Goal: Transaction & Acquisition: Purchase product/service

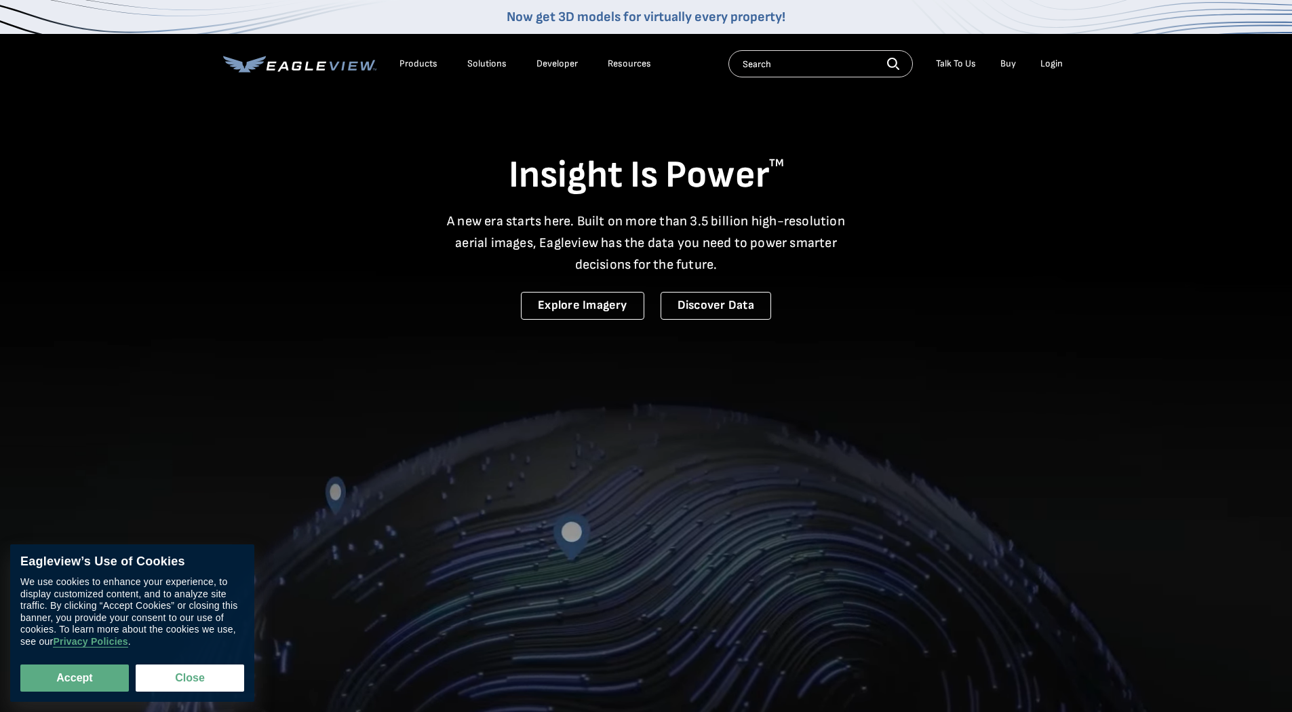
click at [1056, 65] on div "Login" at bounding box center [1052, 64] width 22 height 12
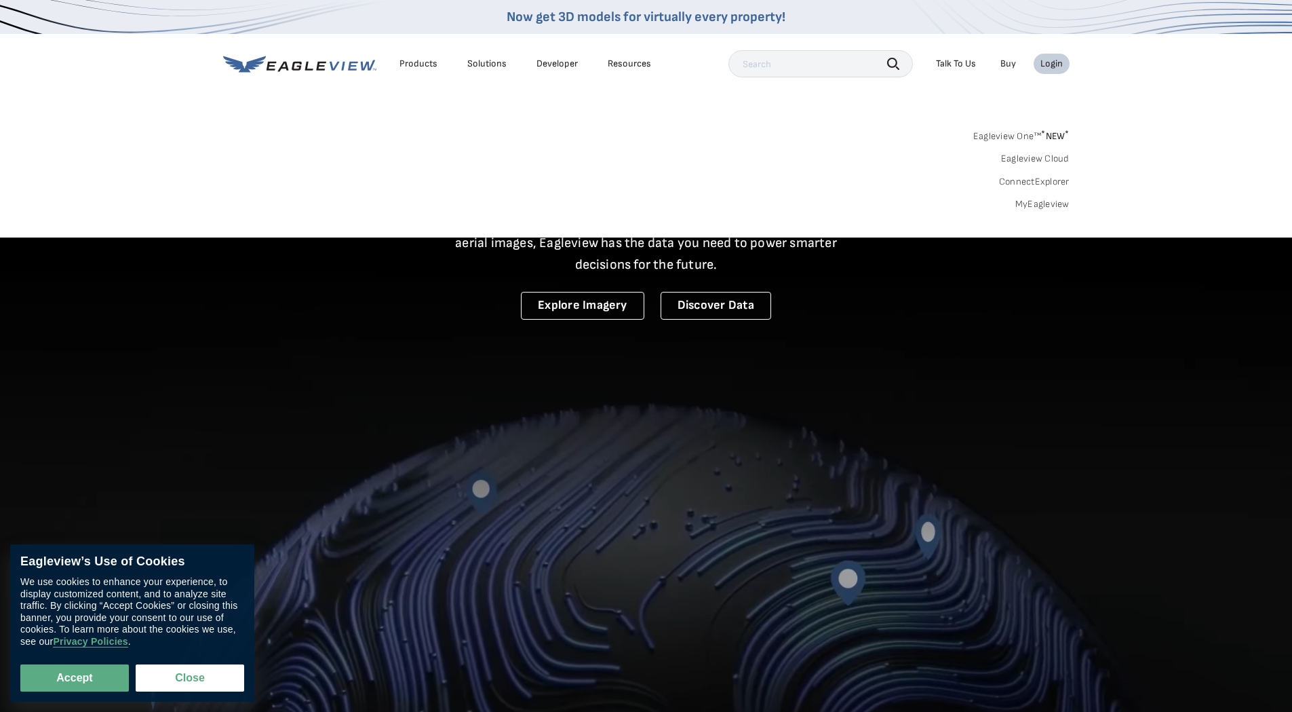
click at [1056, 202] on link "MyEagleview" at bounding box center [1043, 204] width 54 height 12
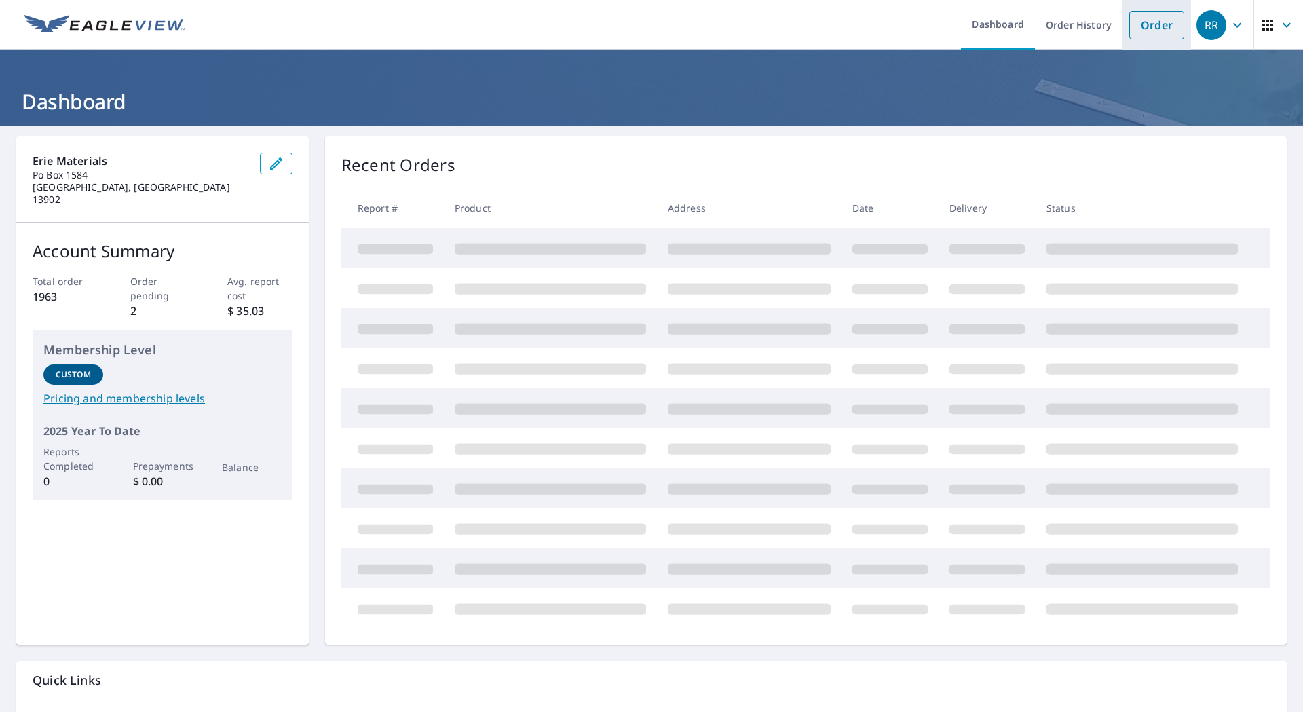
click at [1137, 35] on link "Order" at bounding box center [1156, 25] width 55 height 28
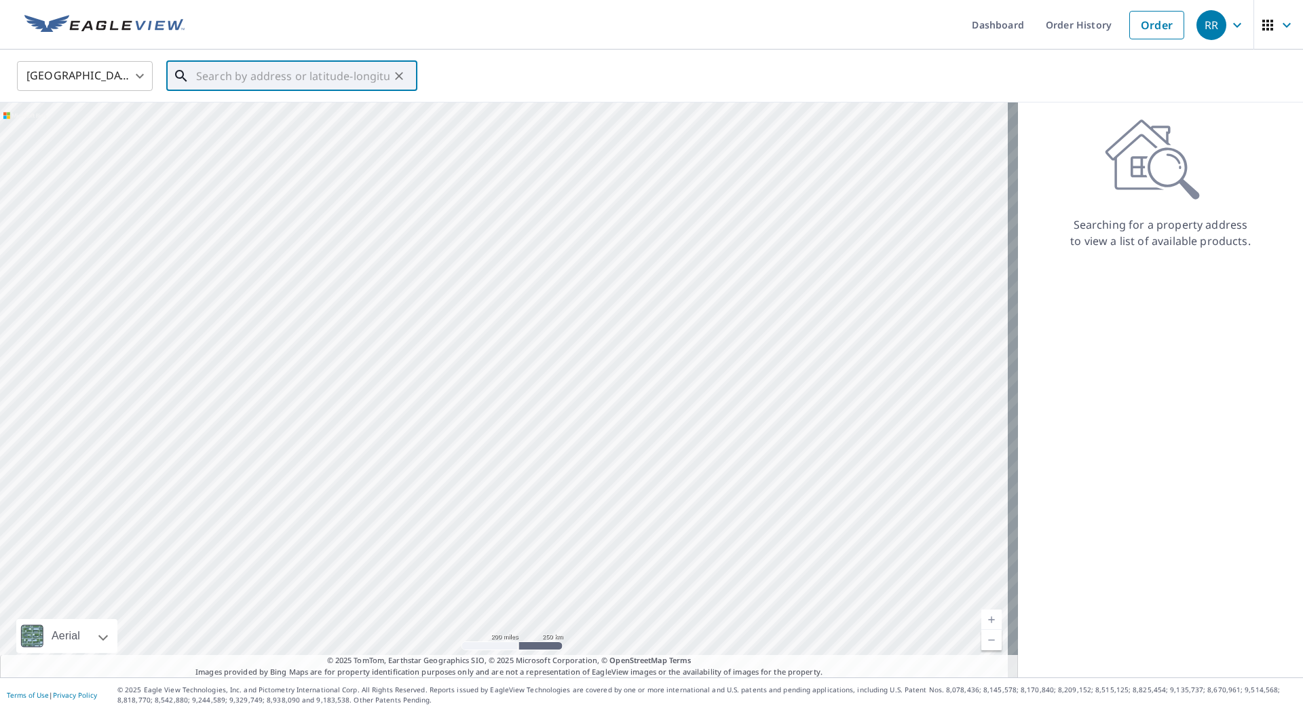
paste input "70 N Main S"
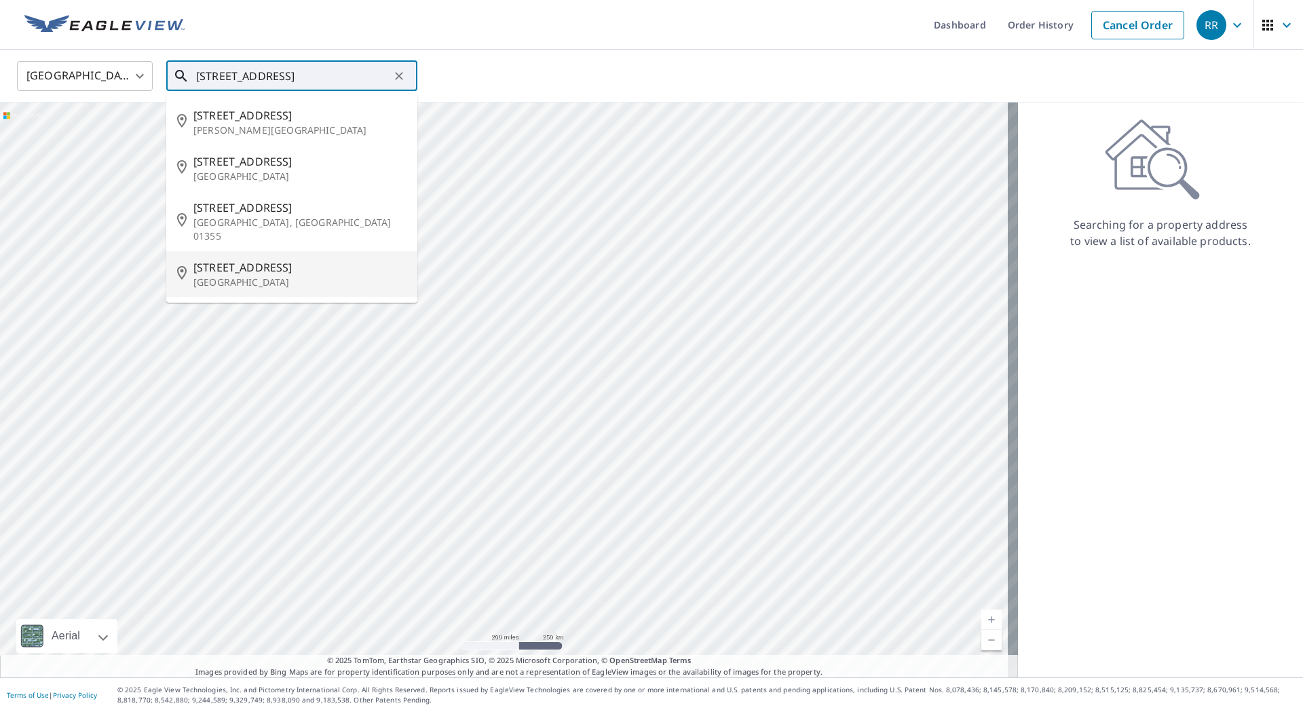
click at [240, 259] on span "70 N Main St" at bounding box center [299, 267] width 213 height 16
type input "70 N Main St New Berlin, NY 13411"
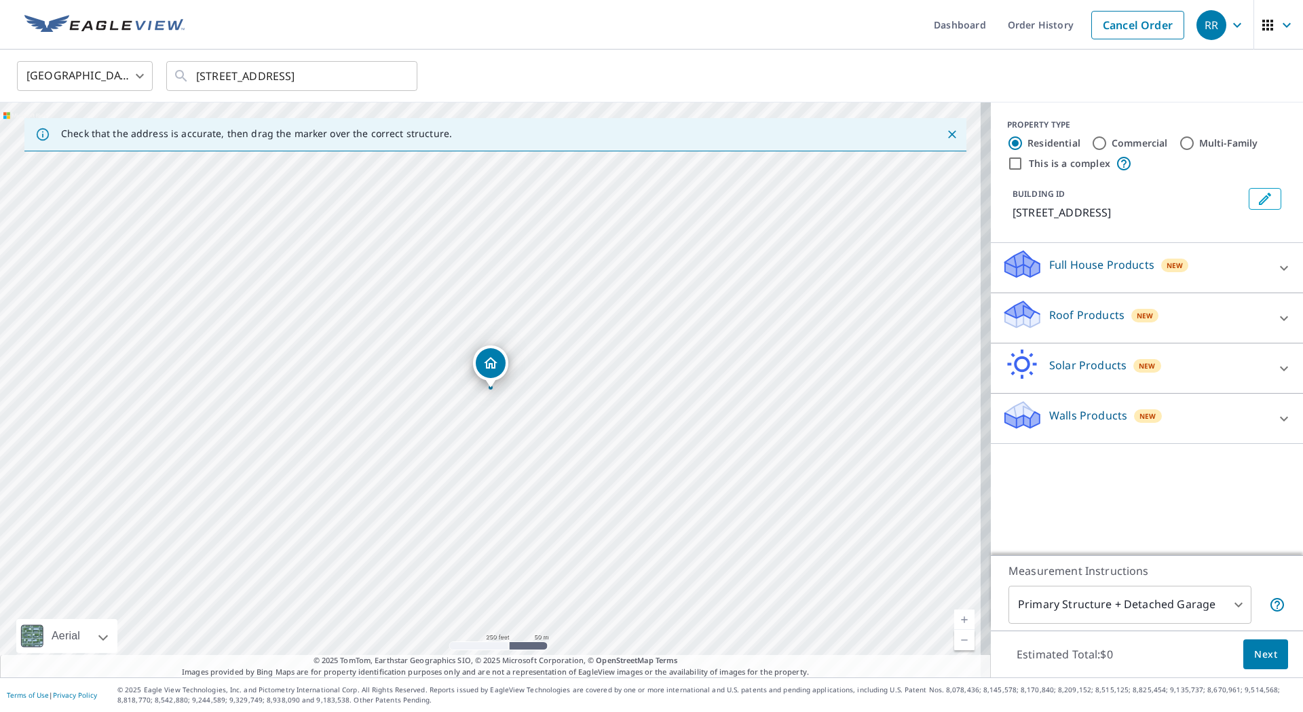
click at [1058, 312] on p "Roof Products" at bounding box center [1086, 315] width 75 height 16
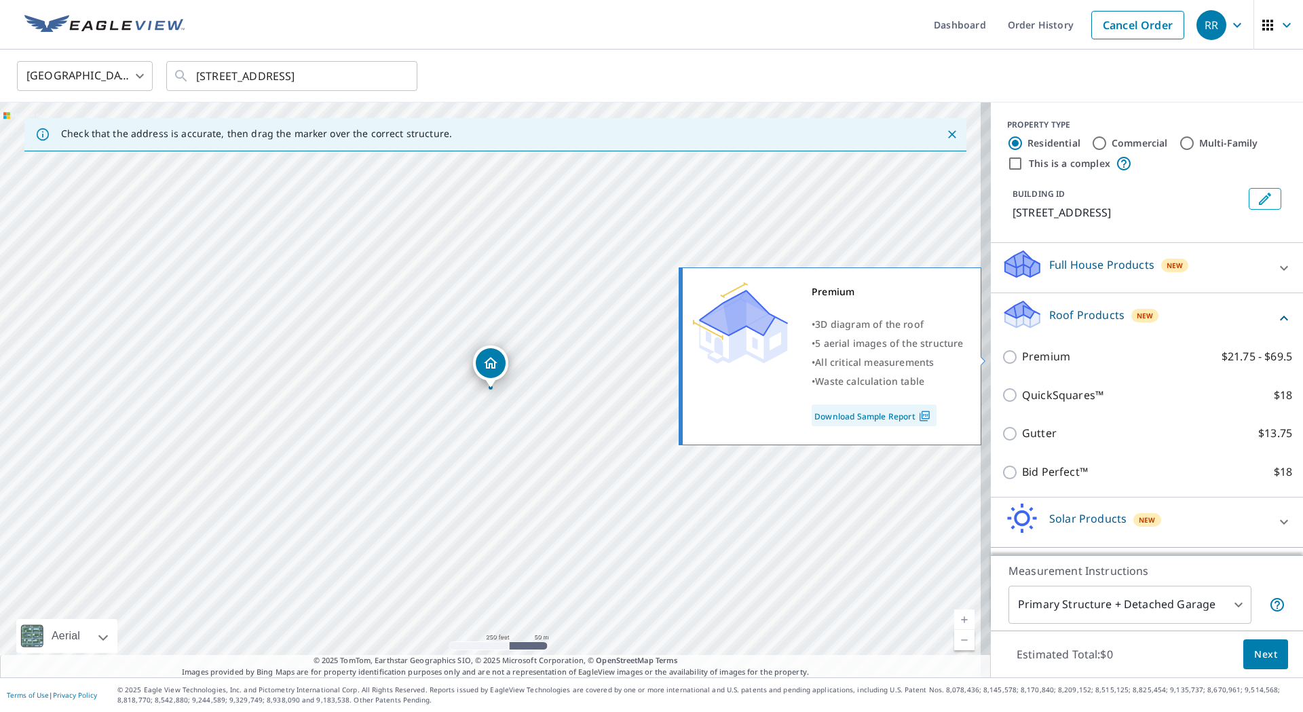
click at [1001, 357] on input "Premium $21.75 - $69.5" at bounding box center [1011, 357] width 20 height 16
checkbox input "true"
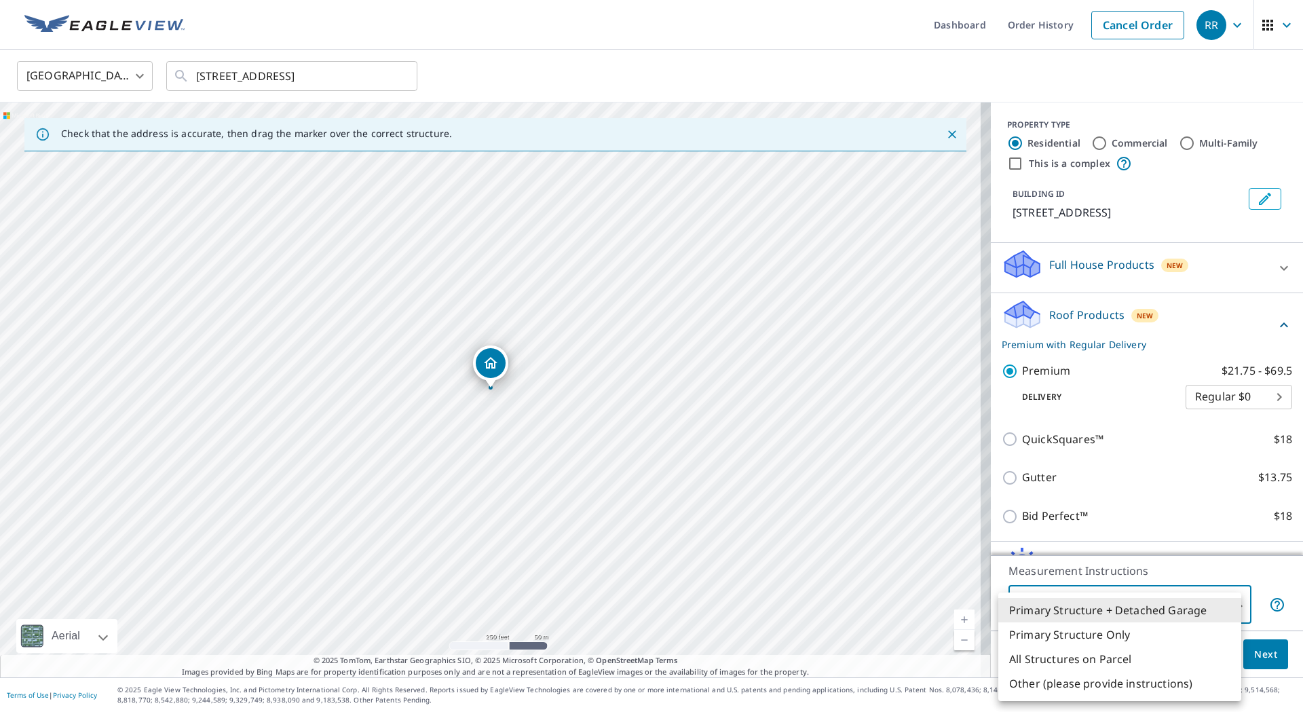
click at [1227, 604] on body "RR RR Dashboard Order History Cancel Order RR United States US ​ 70 N Main St N…" at bounding box center [651, 356] width 1303 height 712
click at [1065, 638] on li "Primary Structure Only" at bounding box center [1119, 634] width 243 height 24
type input "2"
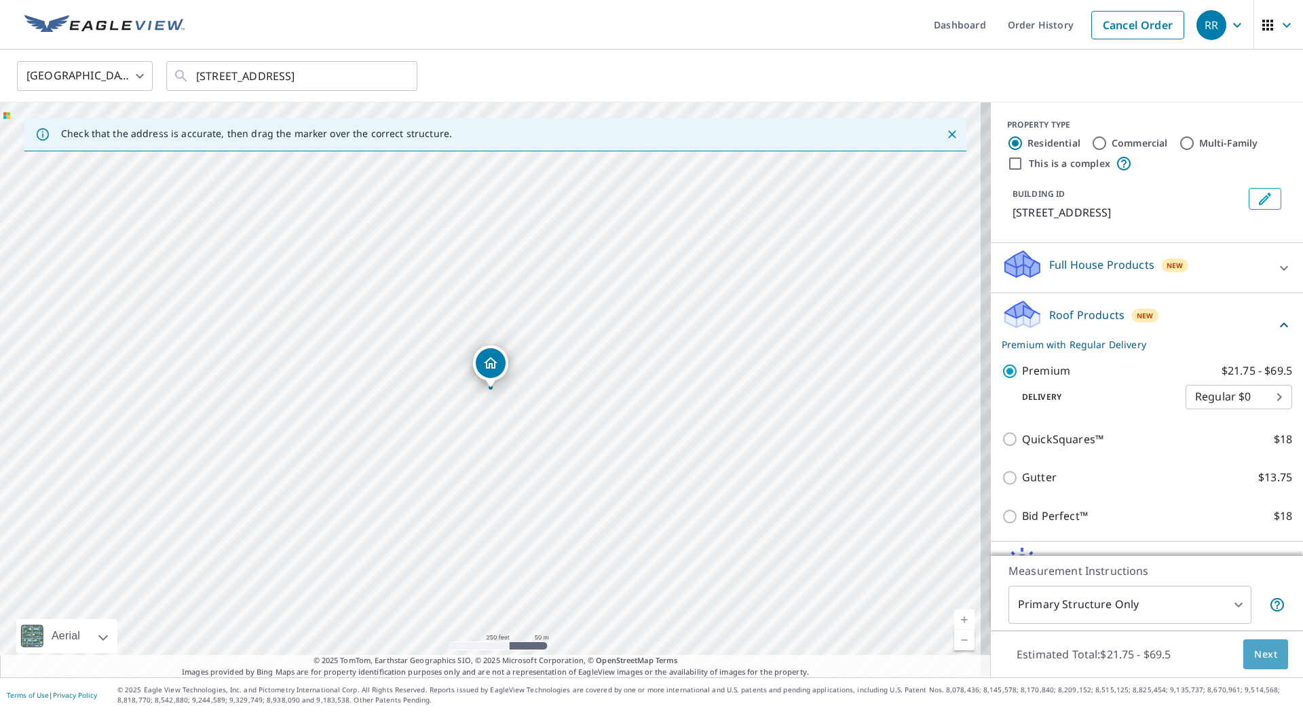
click at [1254, 654] on span "Next" at bounding box center [1265, 654] width 23 height 17
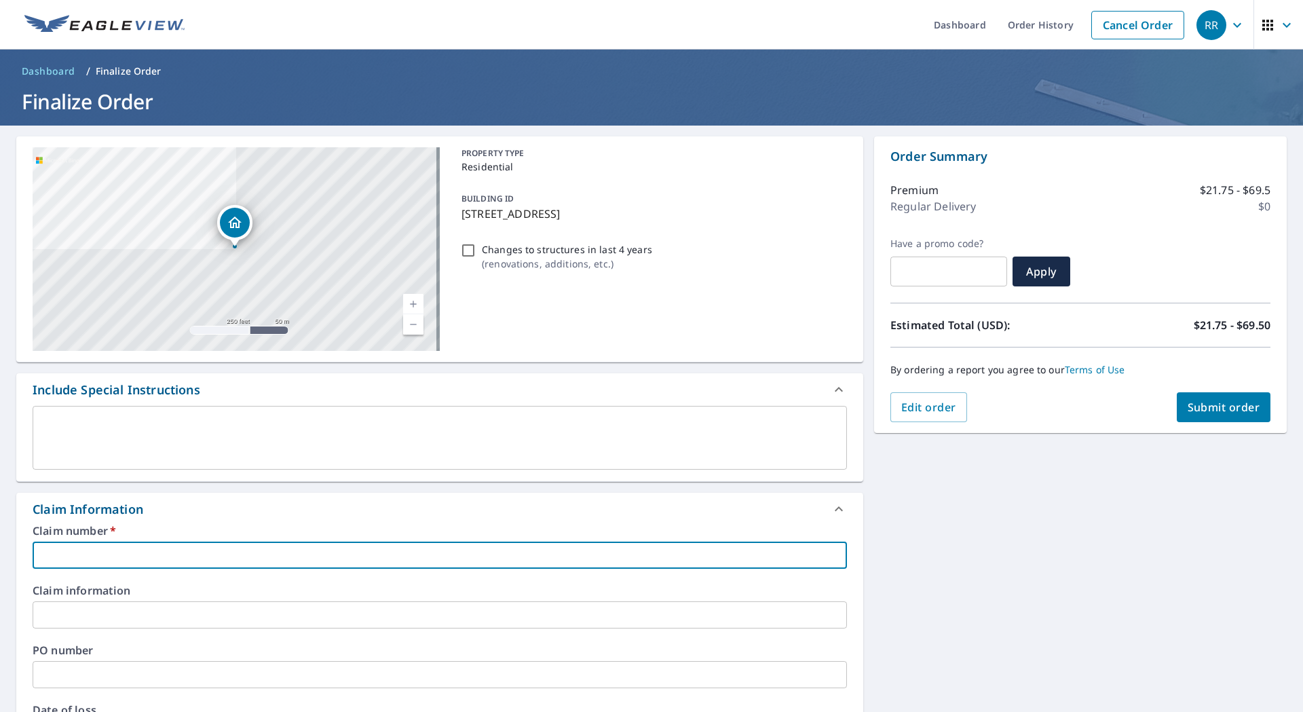
click at [135, 554] on input "text" at bounding box center [440, 554] width 814 height 27
paste input "70 N Main S"
type input "70 N Main S"
checkbox input "true"
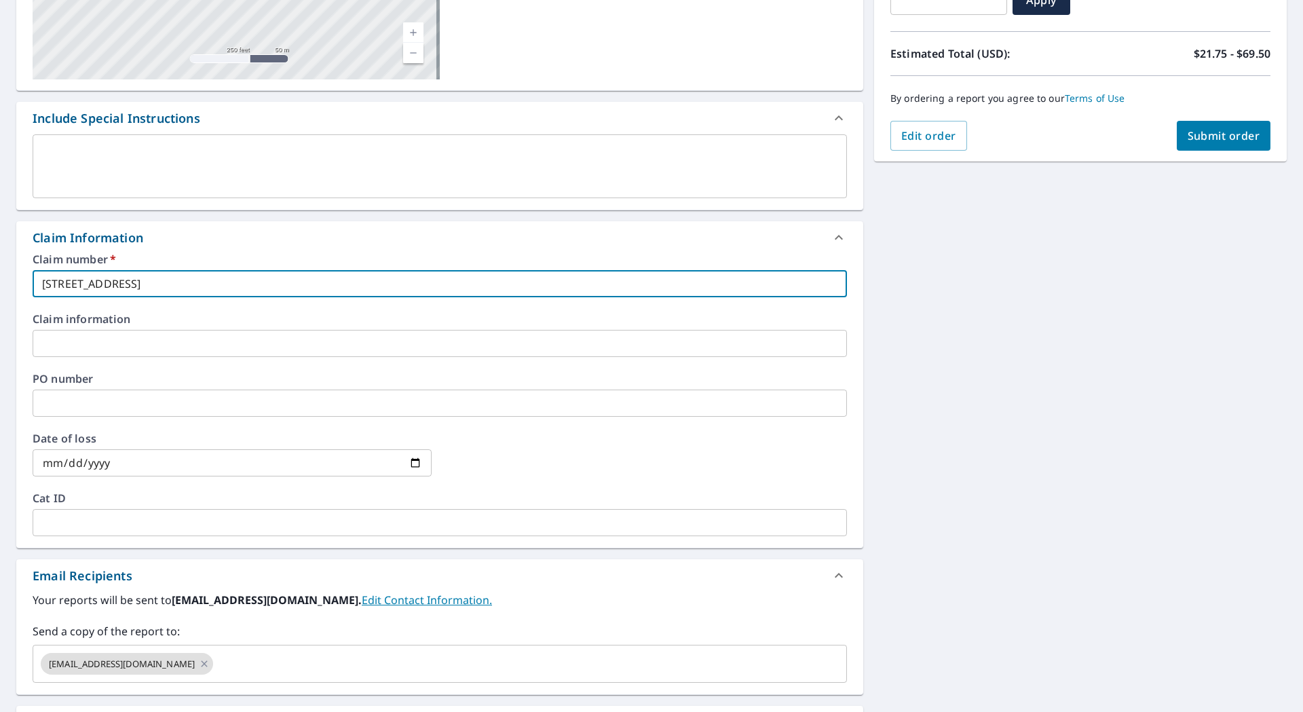
scroll to position [68, 0]
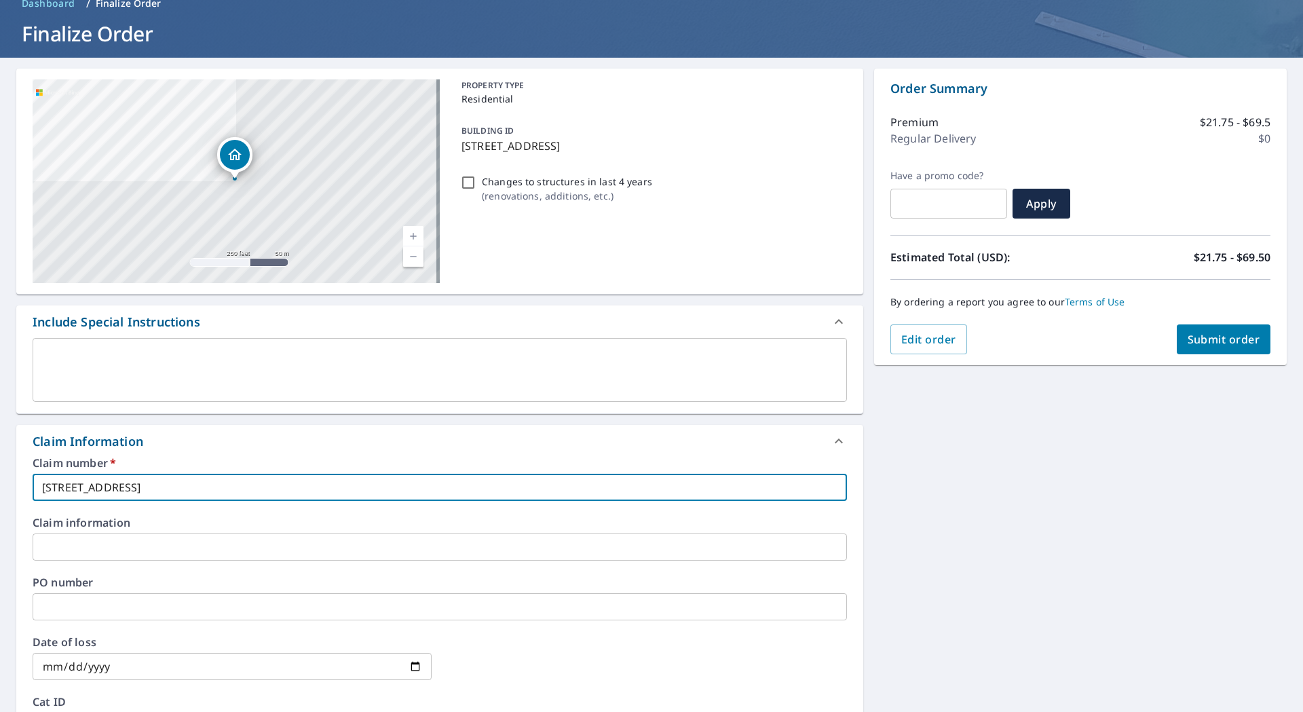
type input "70 N Main"
checkbox input "true"
type input "70 N Main"
checkbox input "true"
type input "70 N Mai"
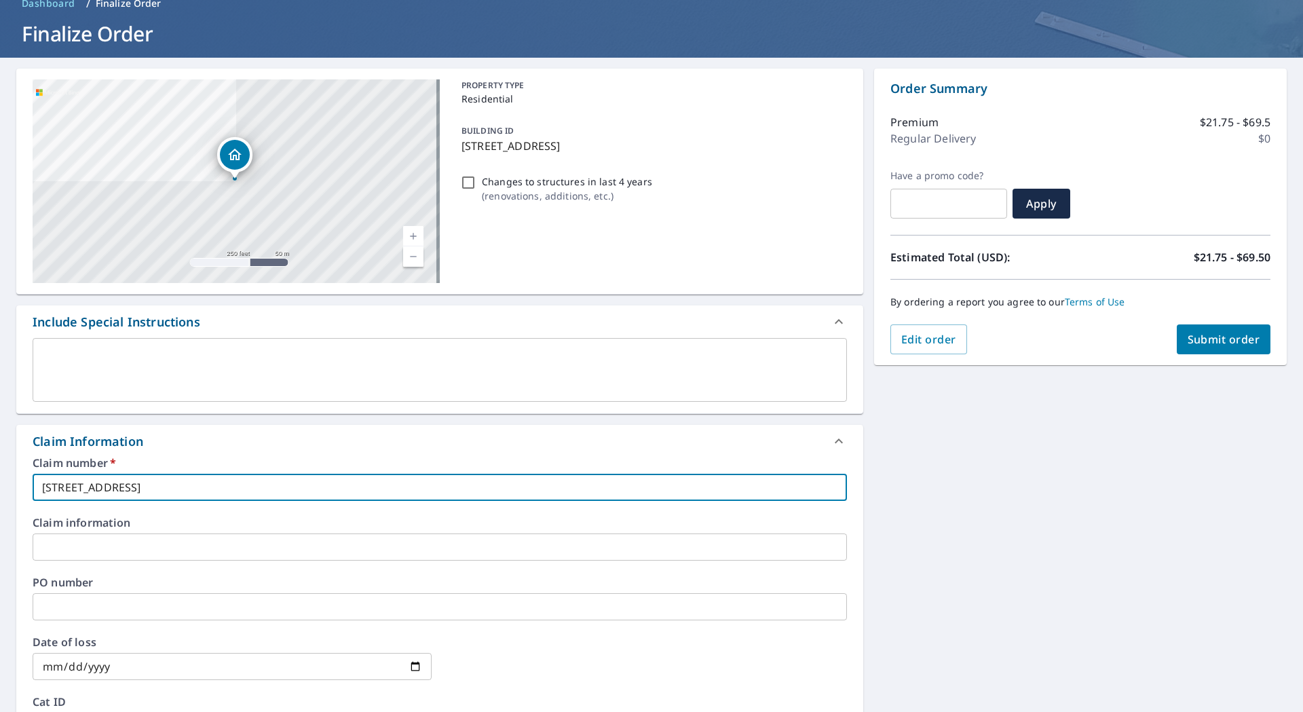
checkbox input "true"
type input "70 N Ma"
checkbox input "true"
type input "70 N M"
checkbox input "true"
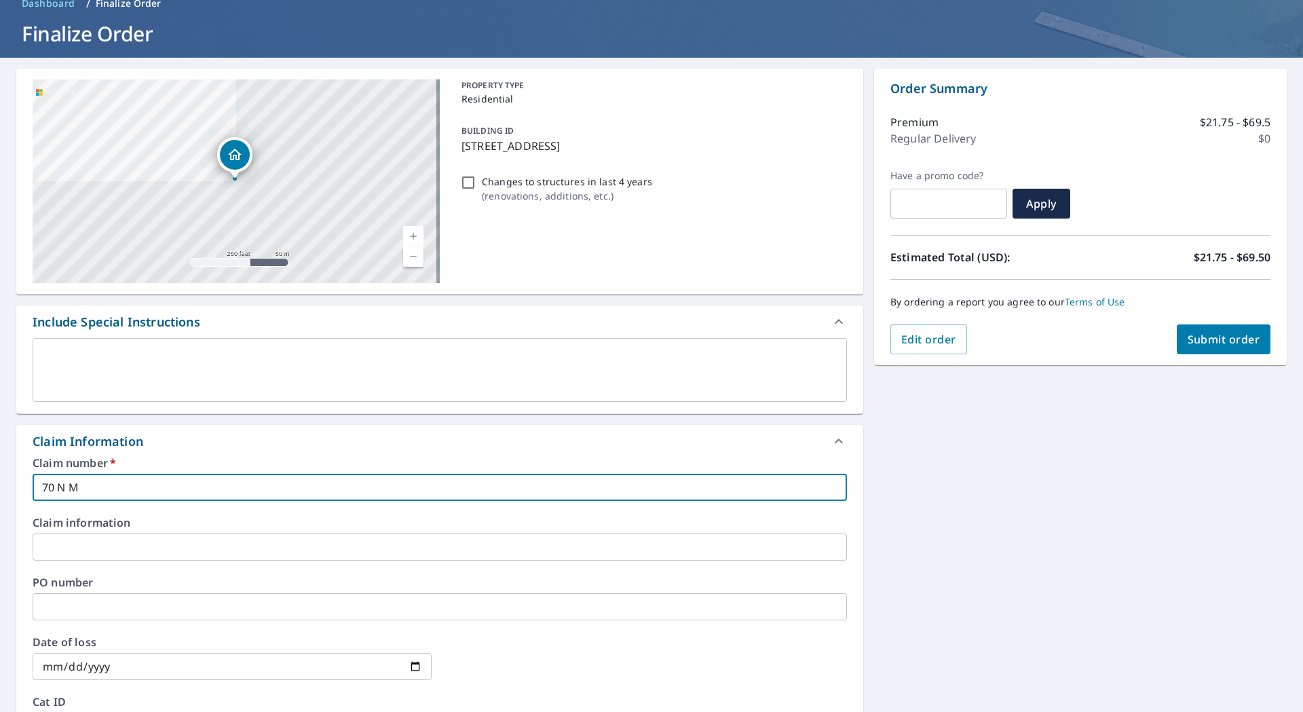
type input "70 N"
checkbox input "true"
type input "70 N"
checkbox input "true"
type input "70"
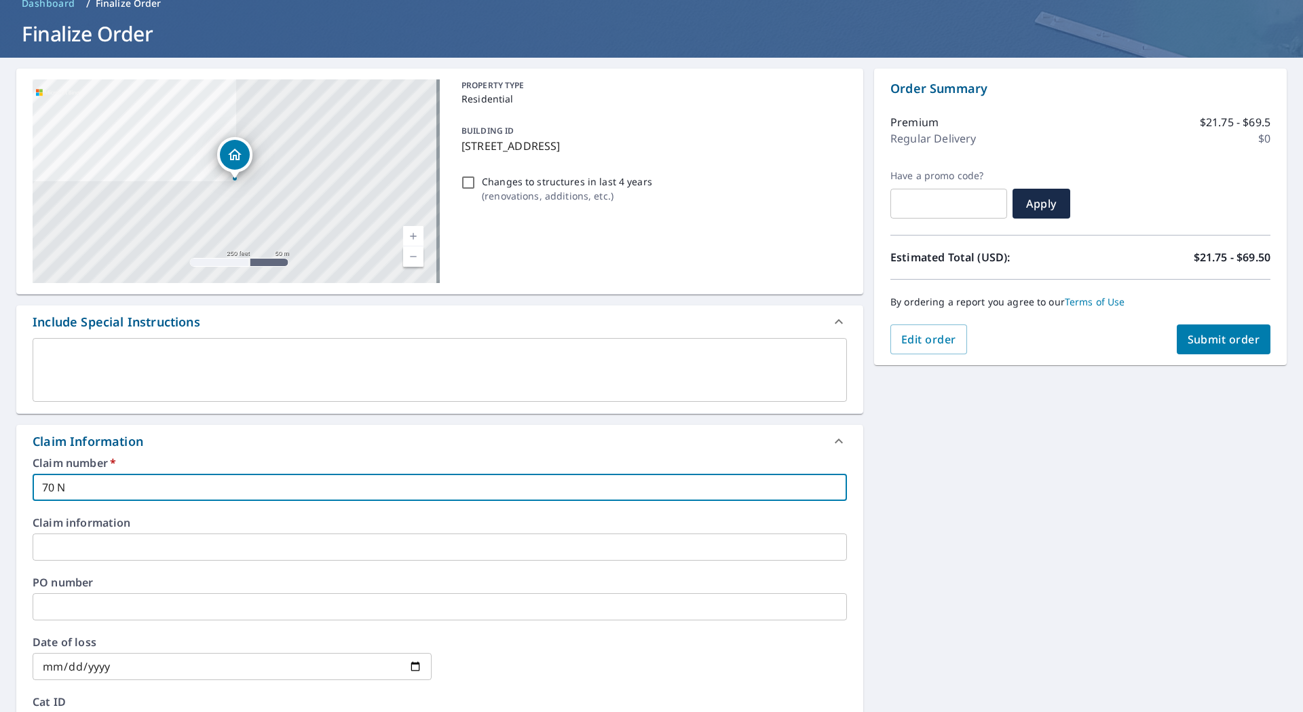
checkbox input "true"
type input "70"
checkbox input "true"
type input "7"
checkbox input "true"
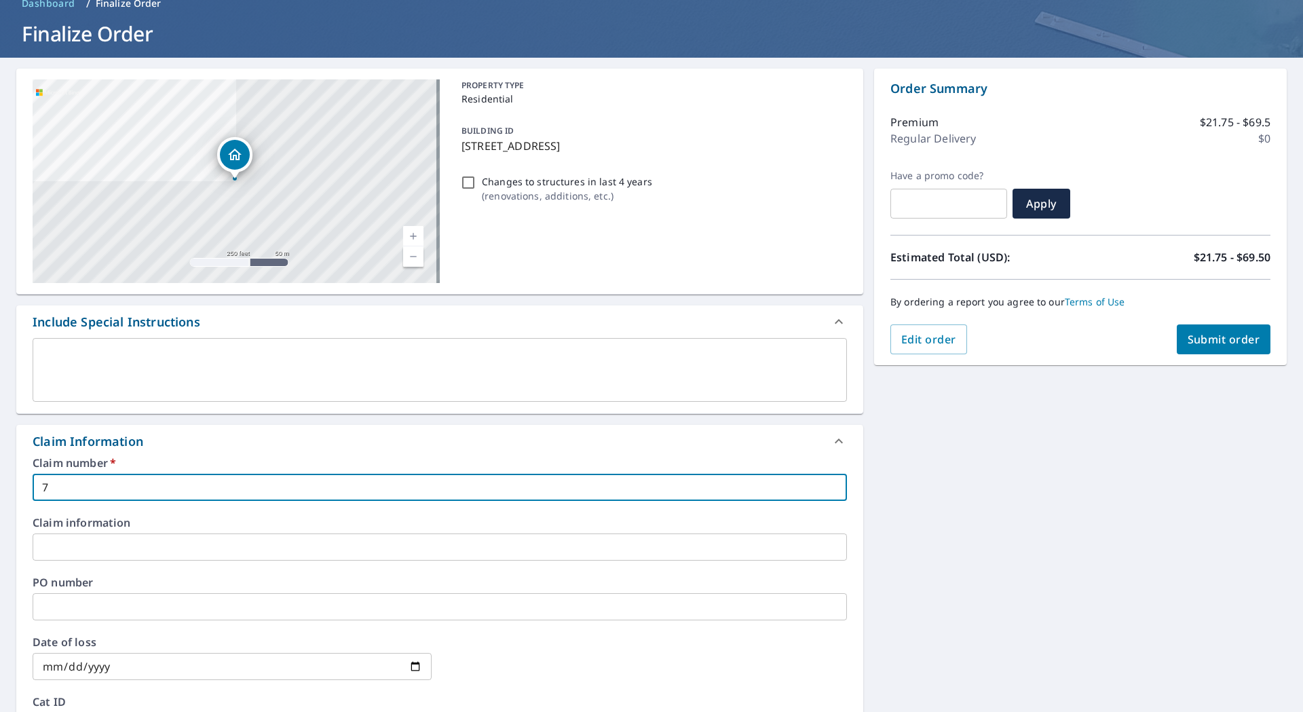
checkbox input "true"
paste input "3552661"
type input "3552661"
checkbox input "true"
type input "3552661"
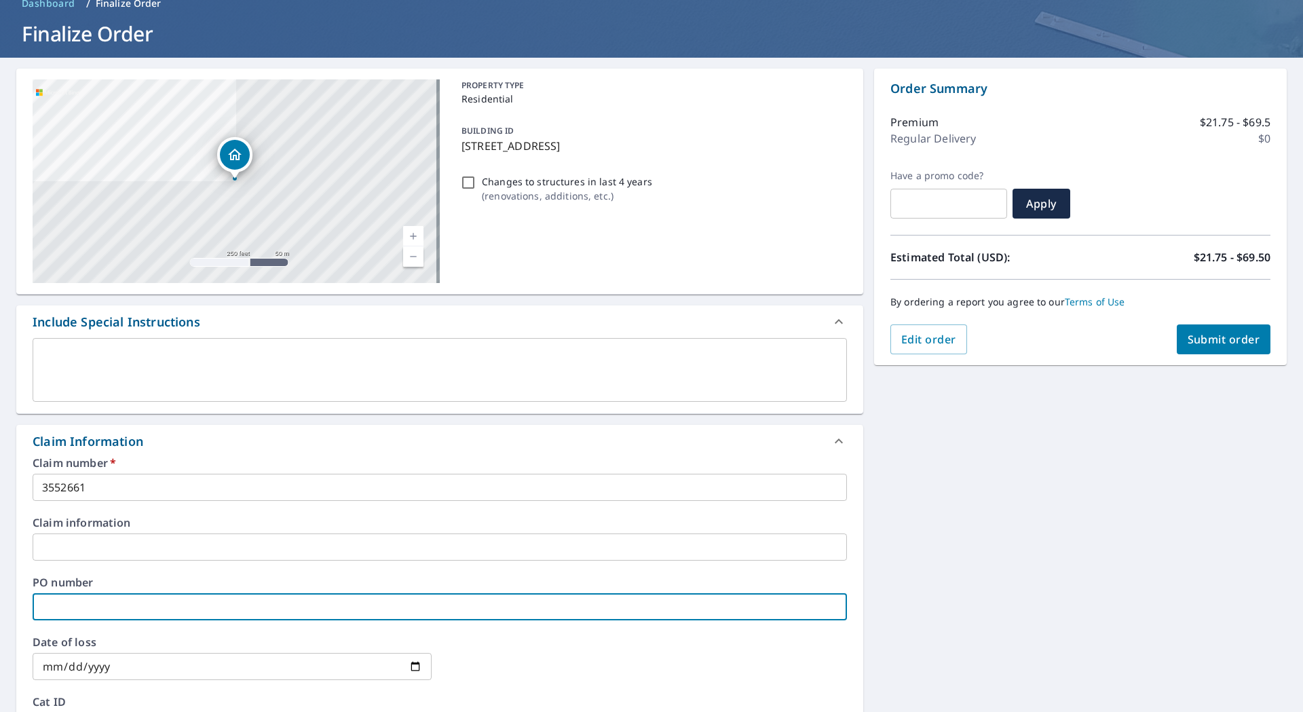
click at [73, 596] on input "text" at bounding box center [440, 606] width 814 height 27
paste input "3552661"
type input "3552661"
checkbox input "true"
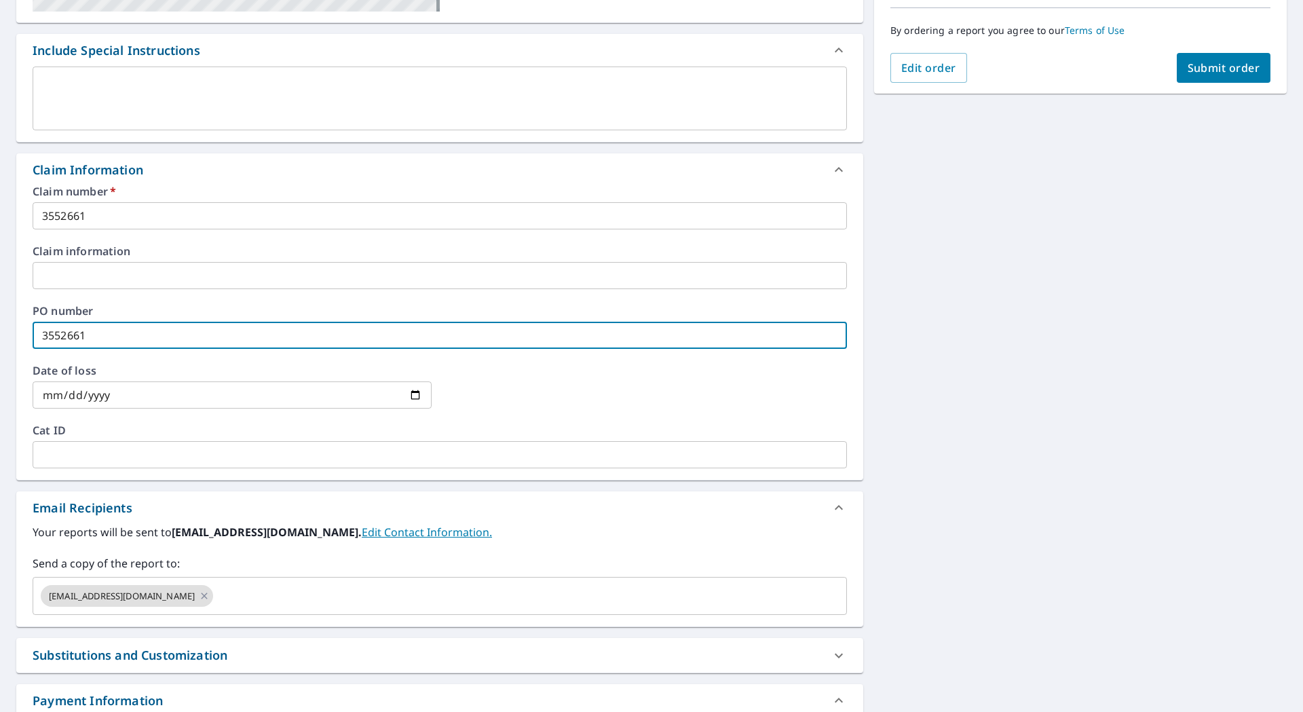
scroll to position [444, 0]
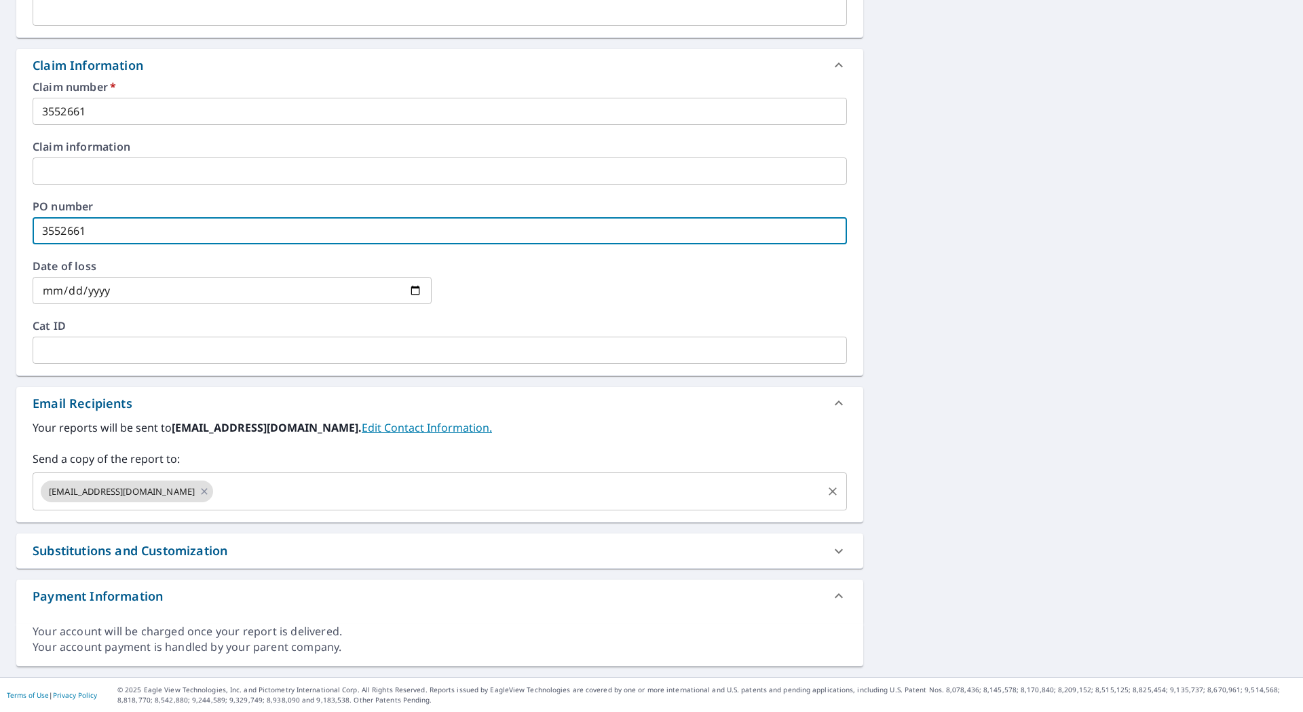
type input "3552661"
click at [220, 493] on input "text" at bounding box center [517, 491] width 605 height 26
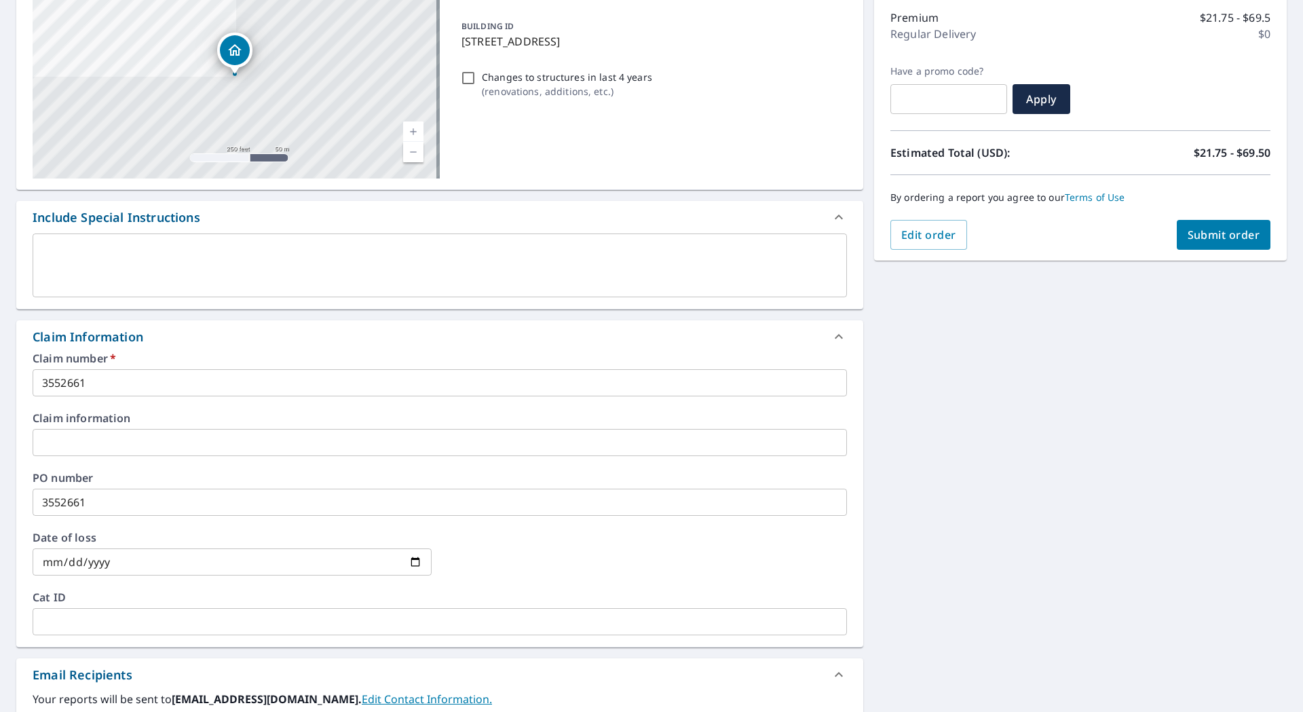
scroll to position [0, 0]
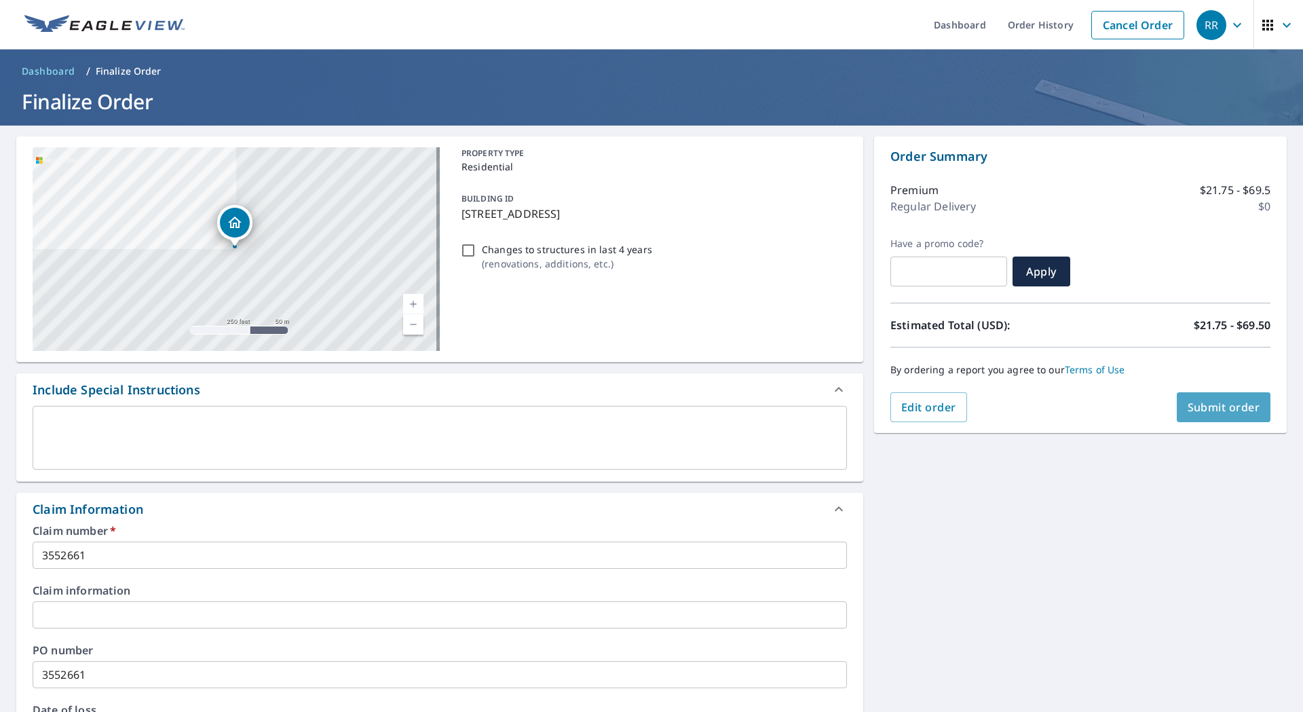
click at [1214, 412] on span "Submit order" at bounding box center [1223, 407] width 73 height 15
checkbox input "true"
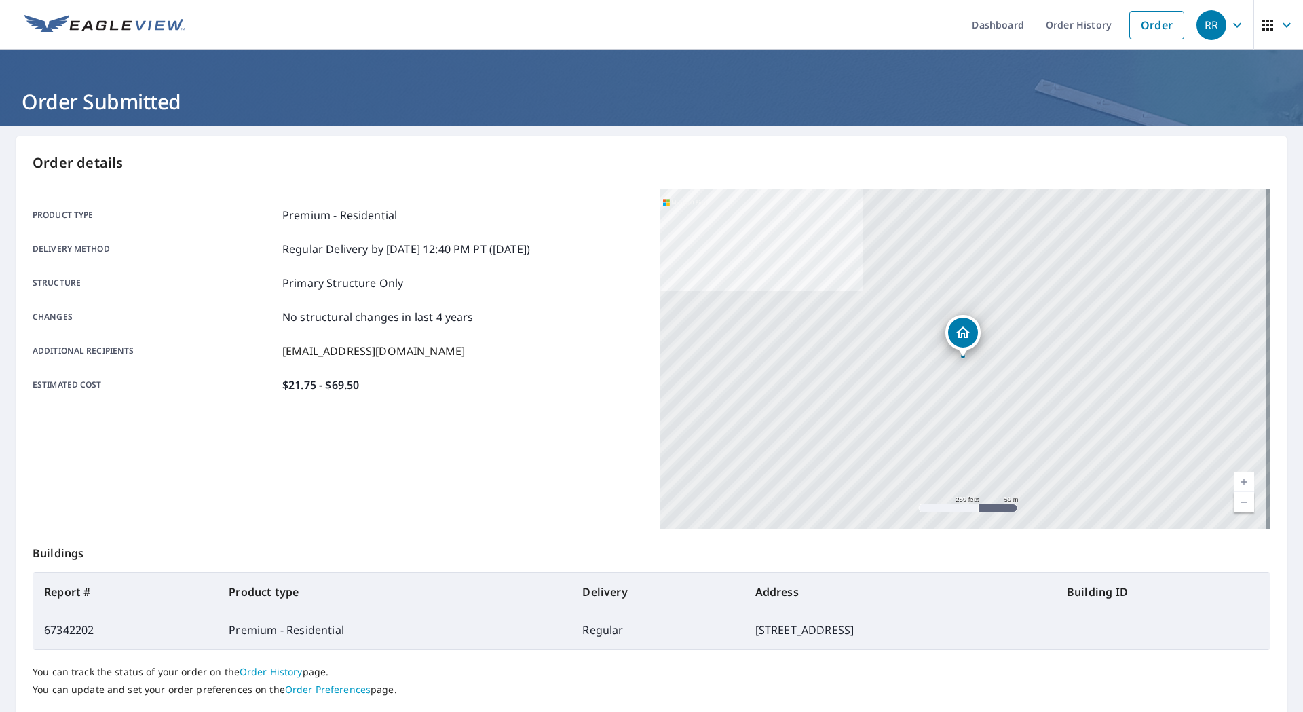
click at [1207, 22] on div "RR" at bounding box center [1211, 25] width 30 height 30
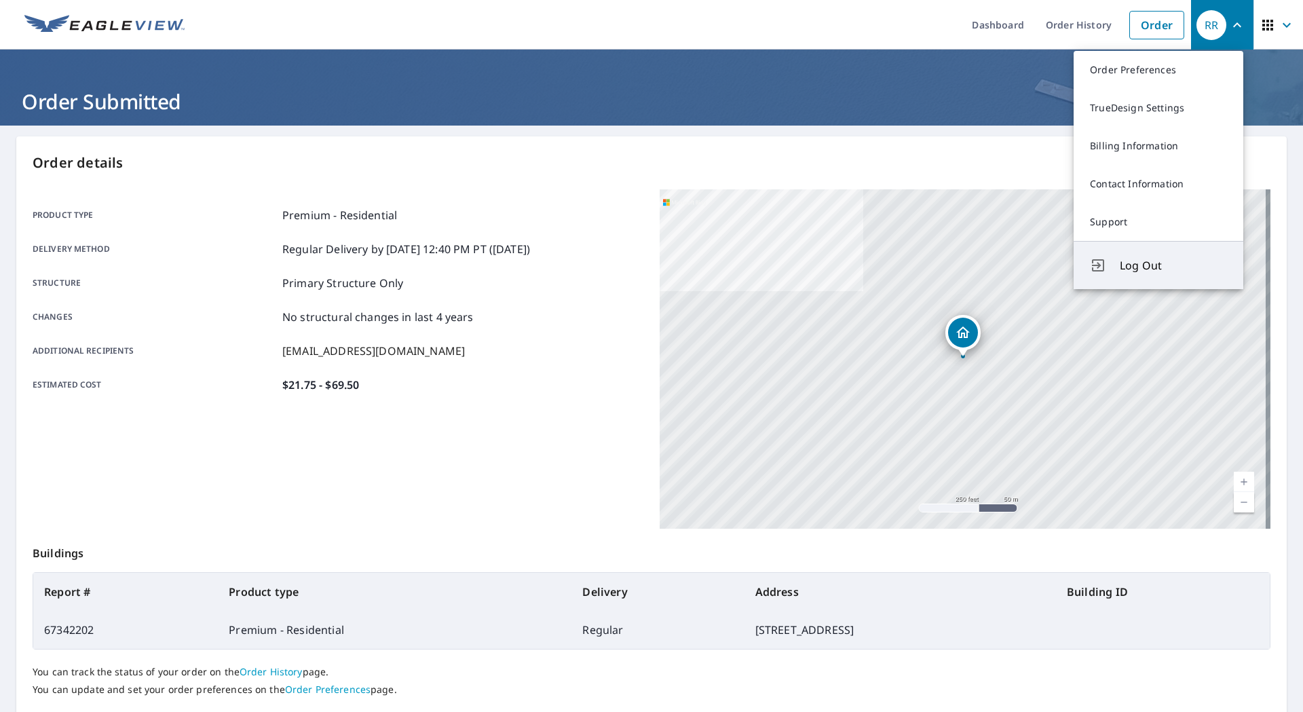
click at [1126, 265] on span "Log Out" at bounding box center [1172, 265] width 107 height 16
